Goal: Check status: Check status

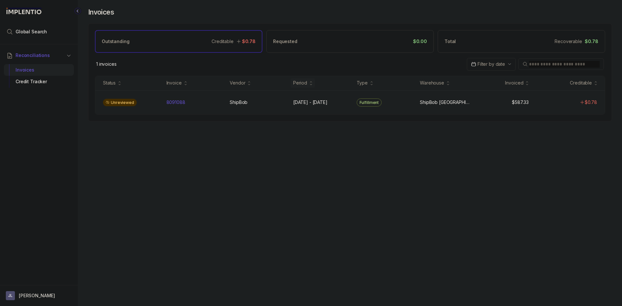
click at [166, 99] on div "8091088 8091088" at bounding box center [194, 102] width 61 height 6
click at [172, 102] on p "8091088" at bounding box center [176, 102] width 22 height 7
